Goal: Use online tool/utility: Utilize a website feature to perform a specific function

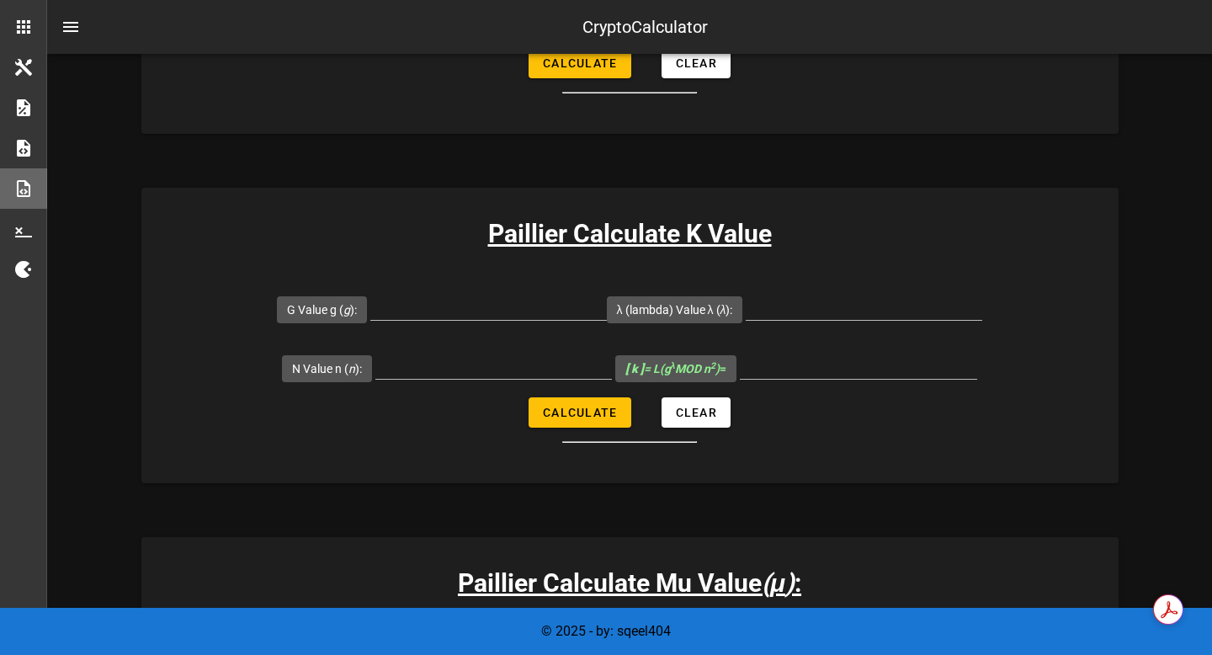
scroll to position [506, 0]
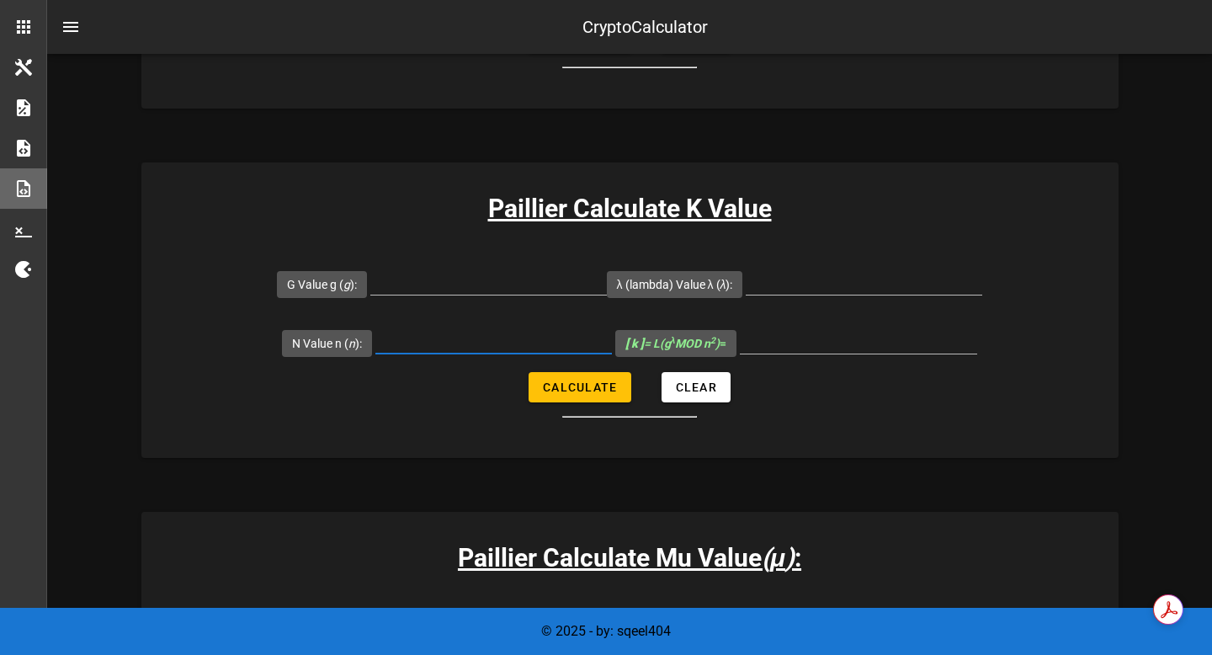
click at [507, 345] on input "N Value n ( n ):" at bounding box center [493, 339] width 236 height 27
click at [470, 347] on input "N Value n ( n ):" at bounding box center [493, 339] width 236 height 27
type input "35"
click at [549, 389] on span "Calculate" at bounding box center [579, 386] width 75 height 13
type input "All fields are required"
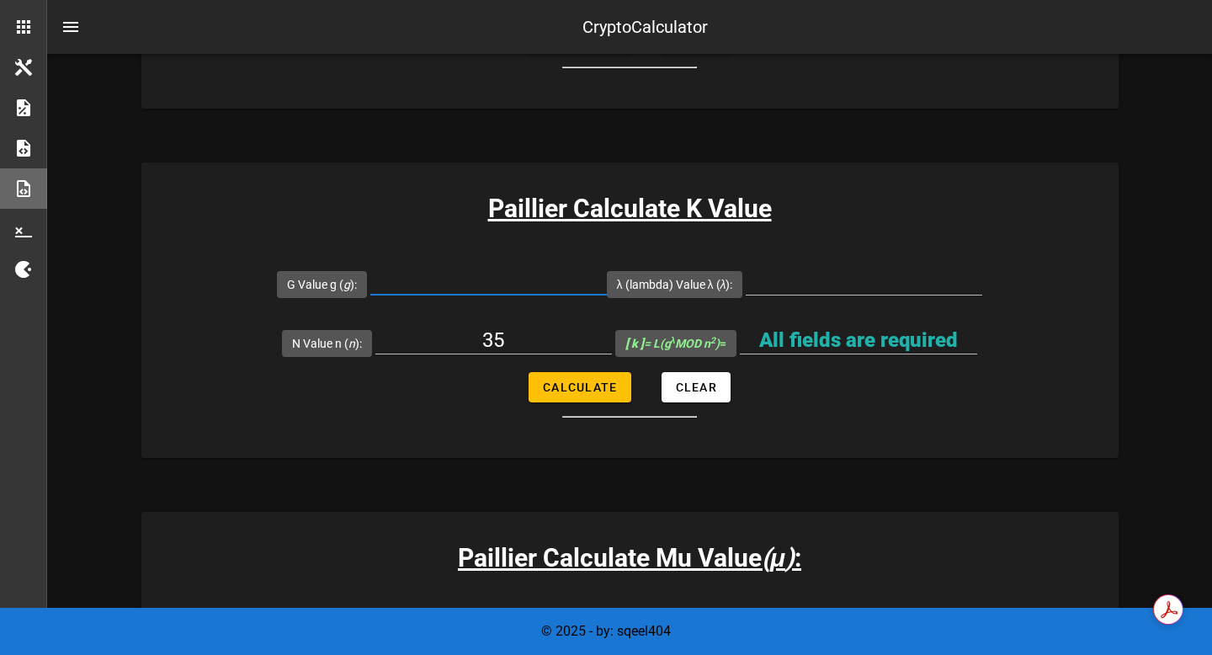
click at [526, 285] on input "G Value g ( g ):" at bounding box center [488, 281] width 236 height 27
type input "164"
click at [582, 392] on span "Calculate" at bounding box center [579, 386] width 75 height 13
click at [798, 279] on input "λ (lambda) Value λ ( λ ):" at bounding box center [863, 281] width 236 height 27
type input "12"
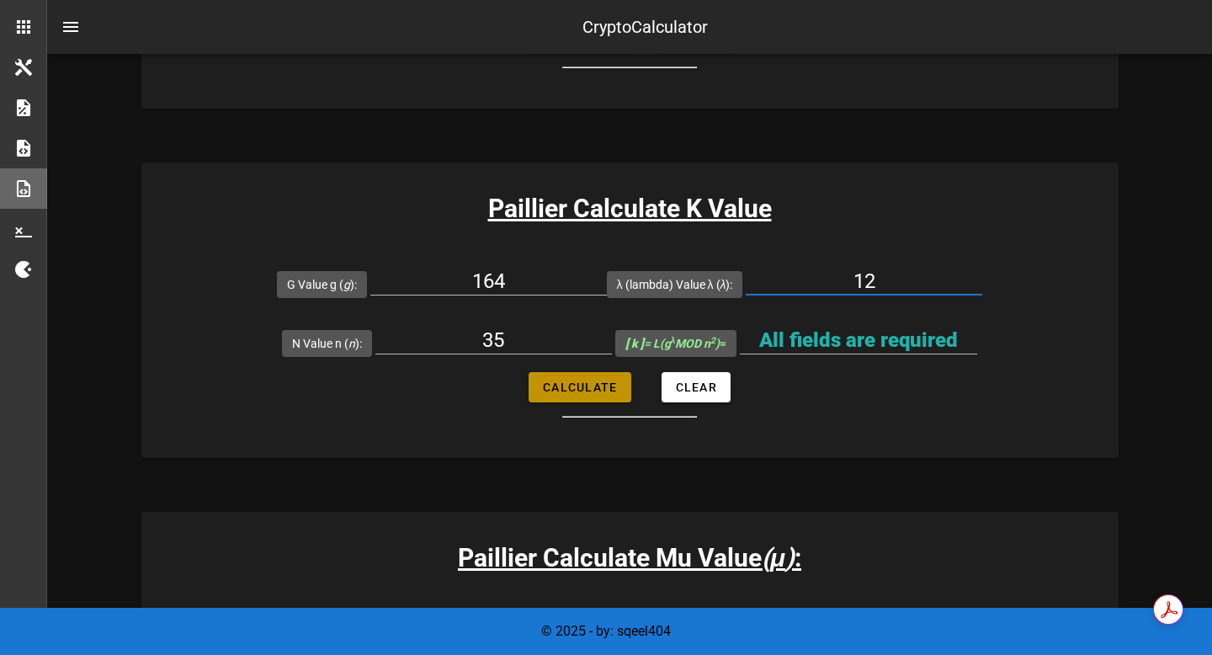
click at [607, 386] on span "Calculate" at bounding box center [579, 386] width 75 height 13
type input "32"
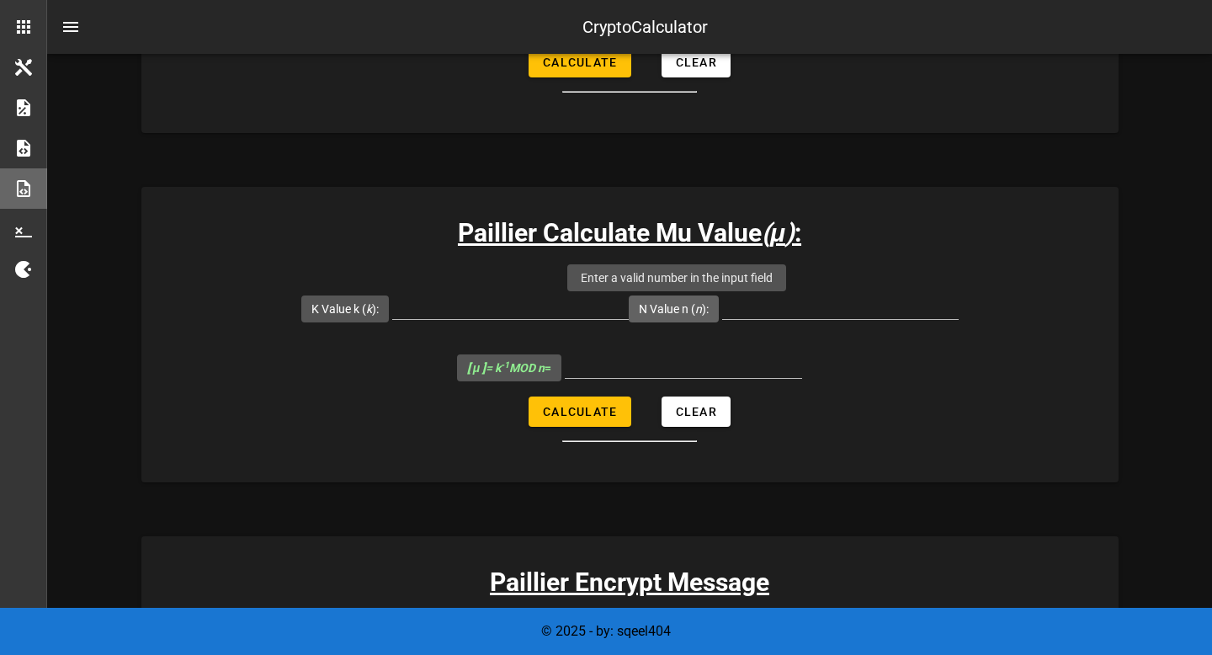
scroll to position [836, 0]
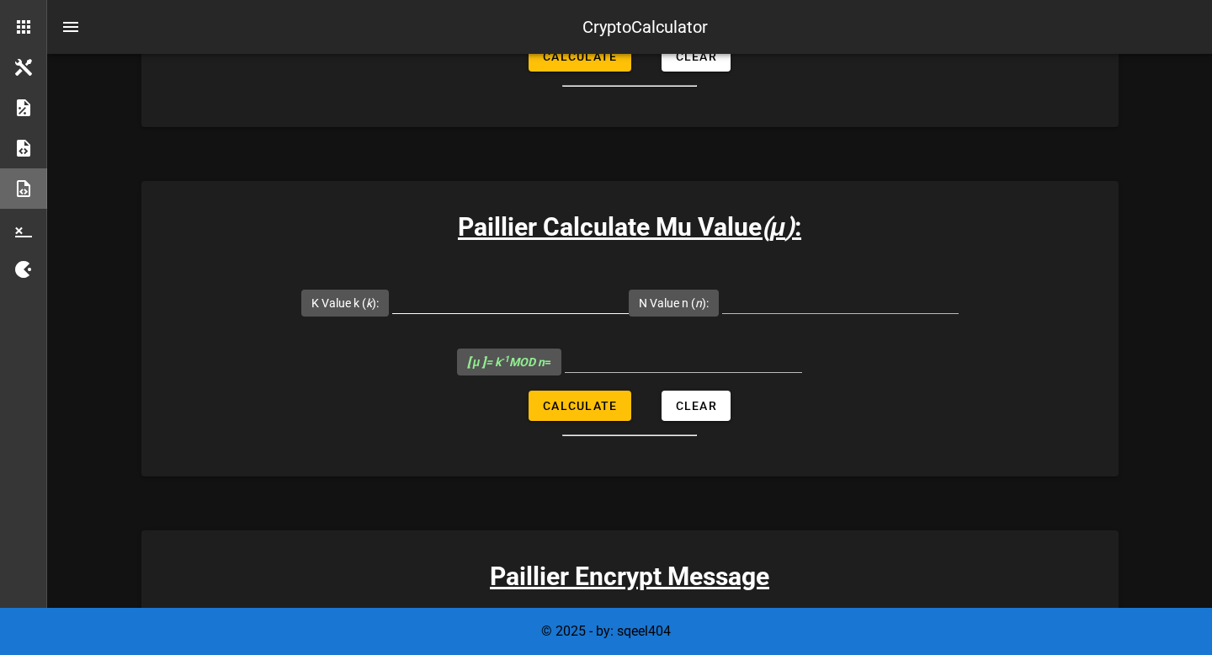
click at [570, 330] on div at bounding box center [510, 326] width 236 height 12
click at [572, 303] on input "K Value k ( k ):" at bounding box center [510, 299] width 236 height 27
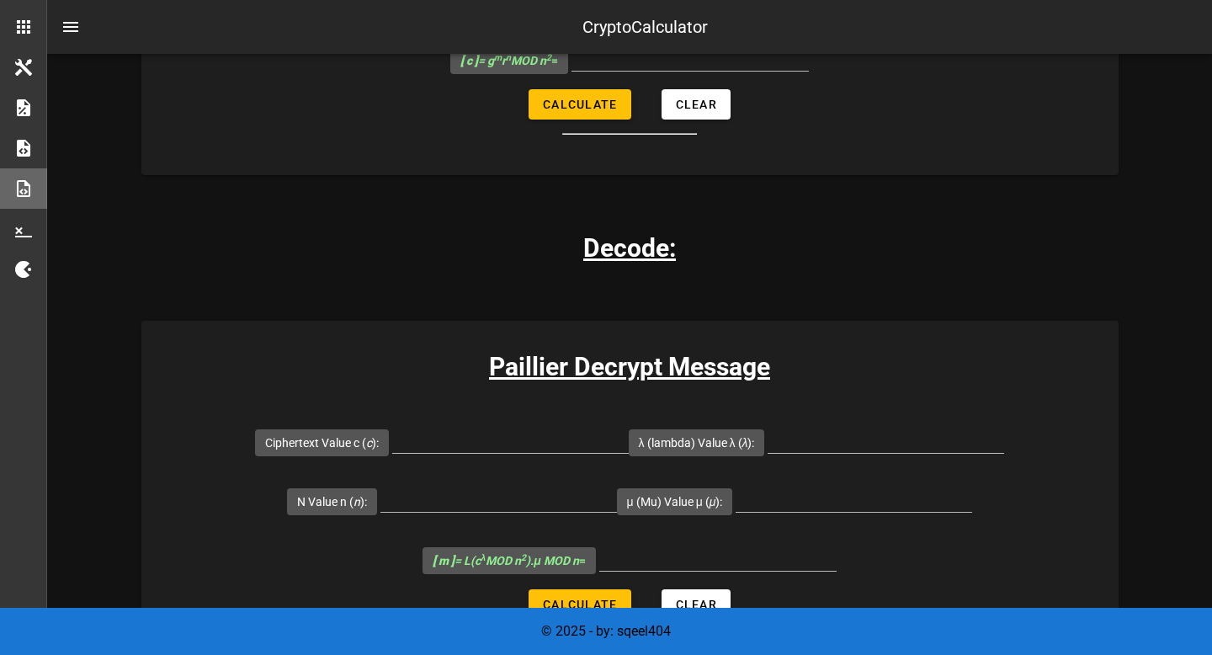
scroll to position [1756, 0]
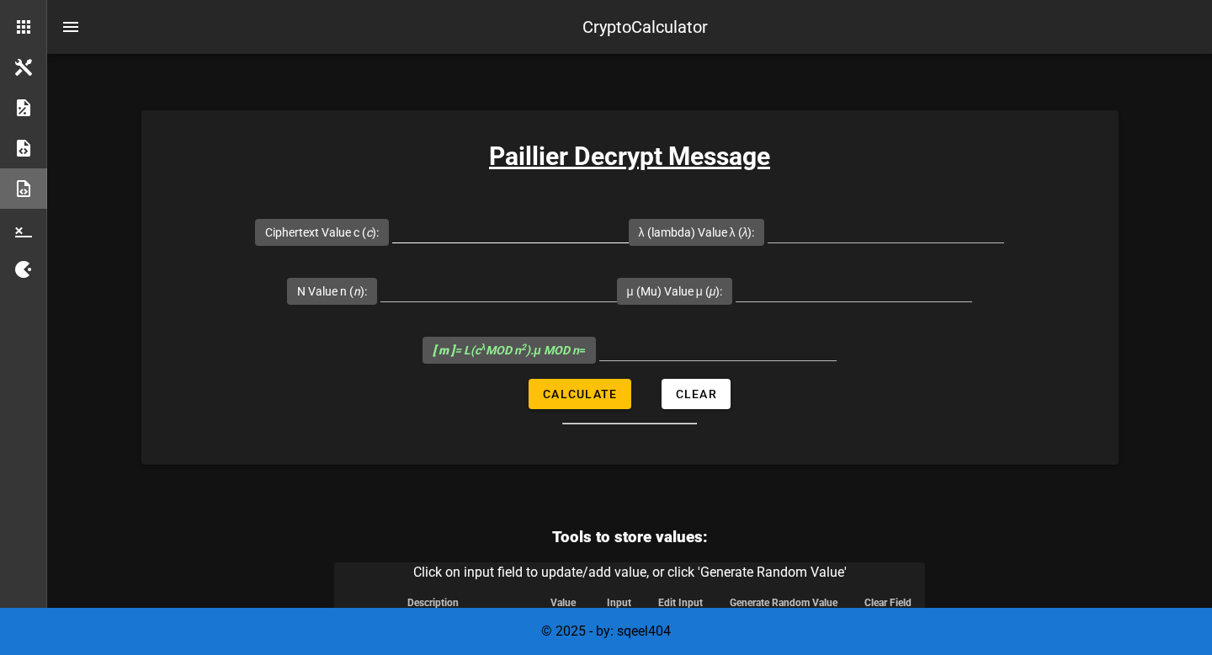
click at [481, 231] on input "Ciphertext Value c ( c ):" at bounding box center [510, 228] width 236 height 27
paste input "129498"
type input "129498"
click at [862, 229] on input "λ (lambda) Value λ ( λ ):" at bounding box center [885, 228] width 236 height 27
type input "12"
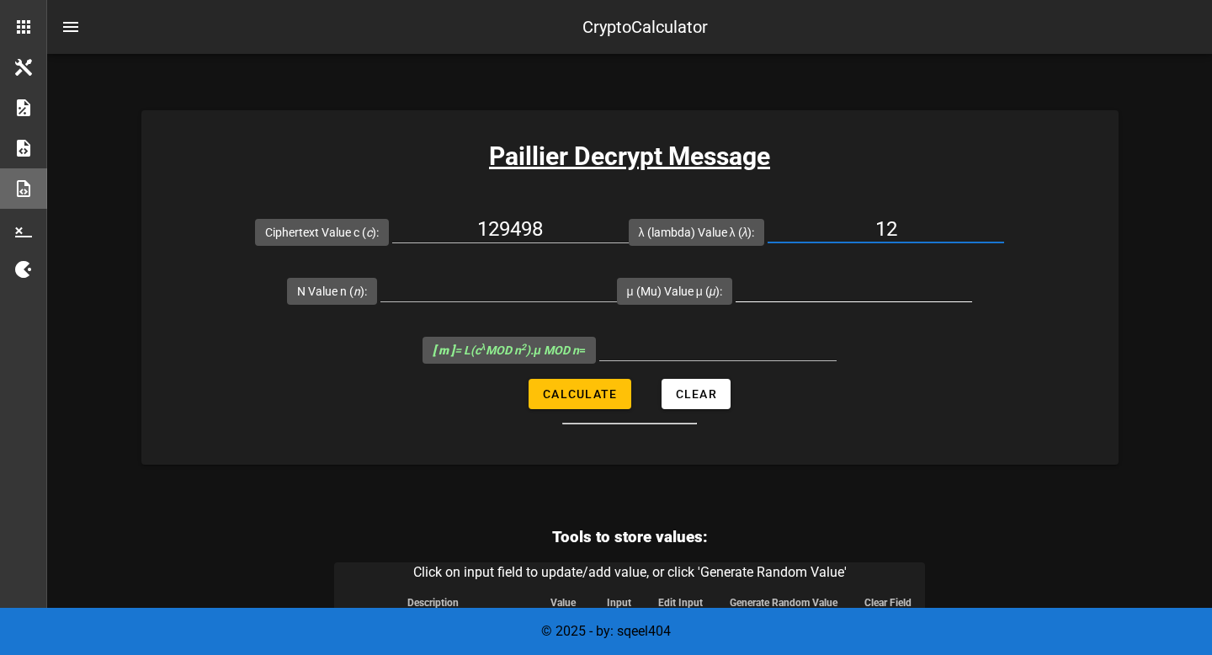
click at [819, 292] on input "μ (Mu) Value μ ( μ ):" at bounding box center [853, 287] width 236 height 27
type input "23"
click at [446, 294] on input "N Value n ( n ):" at bounding box center [498, 287] width 236 height 27
type input "35"
click at [553, 388] on span "Calculate" at bounding box center [579, 393] width 75 height 13
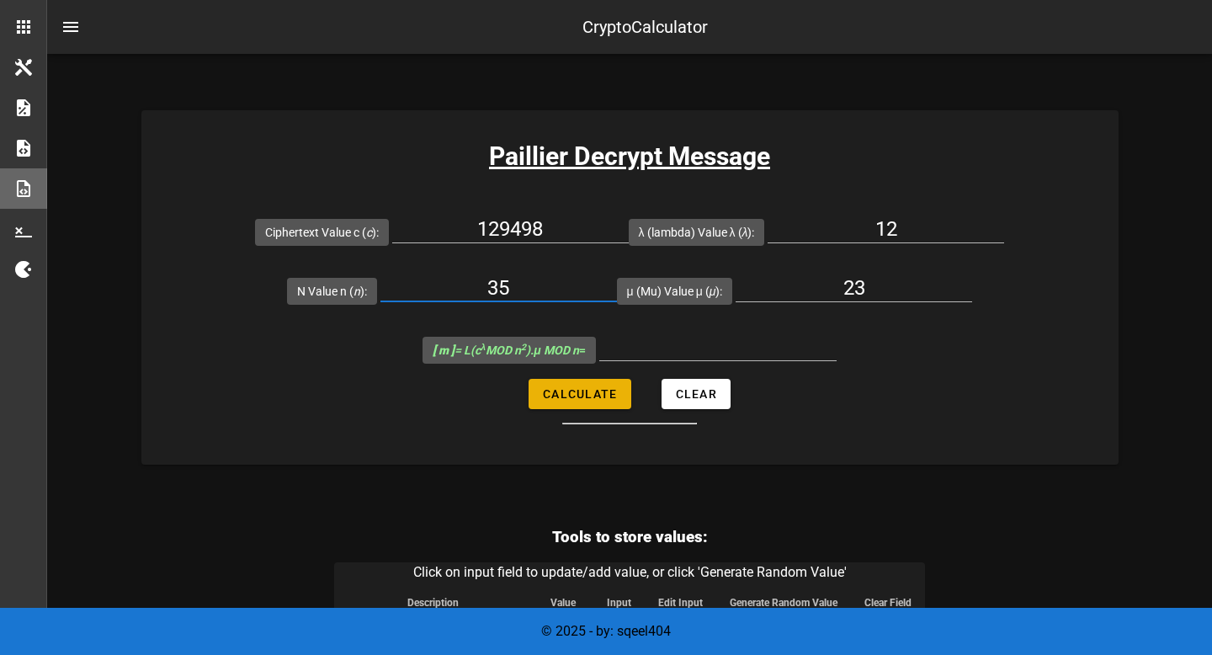
type input "11"
